Goal: Information Seeking & Learning: Learn about a topic

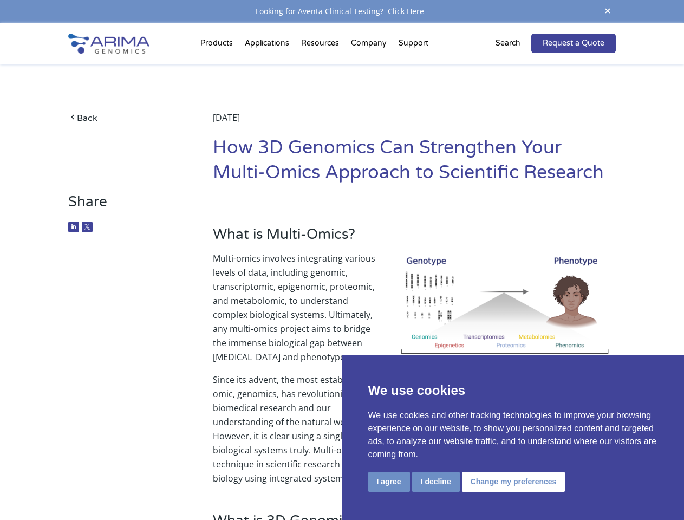
click at [342, 260] on p "Multi-omics involves integrating various levels of data, including genomic, tra…" at bounding box center [414, 311] width 403 height 121
click at [389, 482] on button "I agree" at bounding box center [389, 482] width 42 height 20
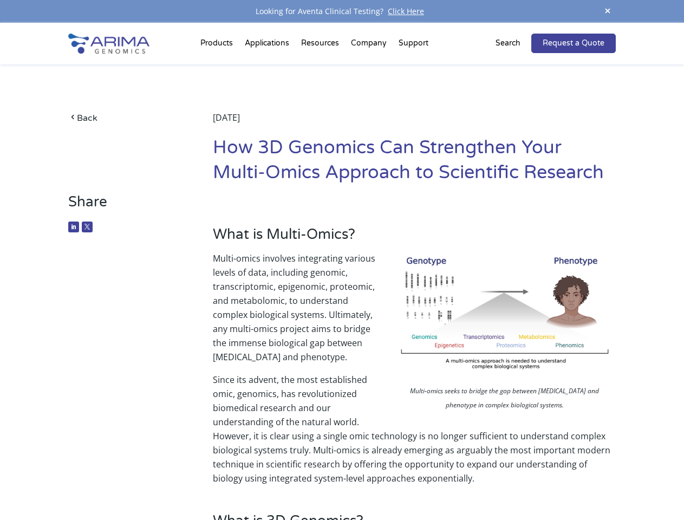
click at [436, 482] on p "Since its advent, the most established omic, genomics, has revolutionized biome…" at bounding box center [414, 429] width 403 height 113
click at [512, 482] on p "Since its advent, the most established omic, genomics, has revolutionized biome…" at bounding box center [414, 429] width 403 height 113
click at [608, 11] on span at bounding box center [608, 11] width 16 height 15
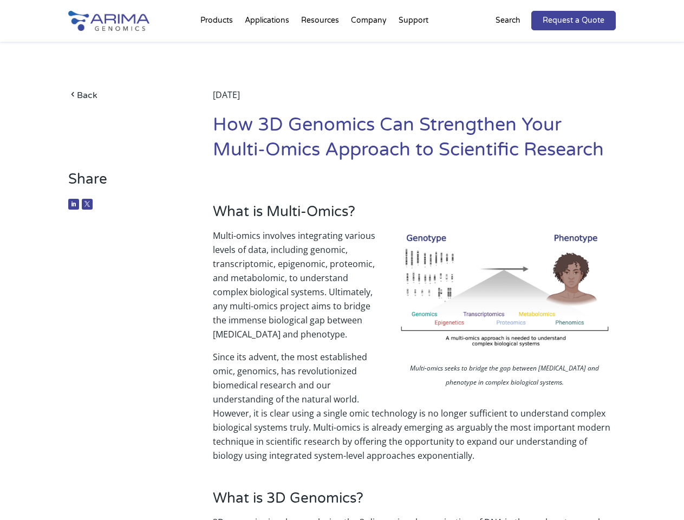
click at [342, 271] on p "Multi-omics involves integrating various levels of data, including genomic, tra…" at bounding box center [414, 289] width 403 height 121
click at [218, 46] on div "Back [DATE] How 3D Genomics Can Strengthen Your Multi-Omics Approach to Scienti…" at bounding box center [341, 106] width 547 height 129
click at [321, 46] on div "Back [DATE] How 3D Genomics Can Strengthen Your Multi-Omics Approach to Scienti…" at bounding box center [341, 106] width 547 height 129
click at [370, 46] on div "Back [DATE] How 3D Genomics Can Strengthen Your Multi-Omics Approach to Scienti…" at bounding box center [341, 106] width 547 height 129
click at [413, 46] on div "Back [DATE] How 3D Genomics Can Strengthen Your Multi-Omics Approach to Scienti…" at bounding box center [341, 106] width 547 height 129
